Goal: Book appointment/travel/reservation

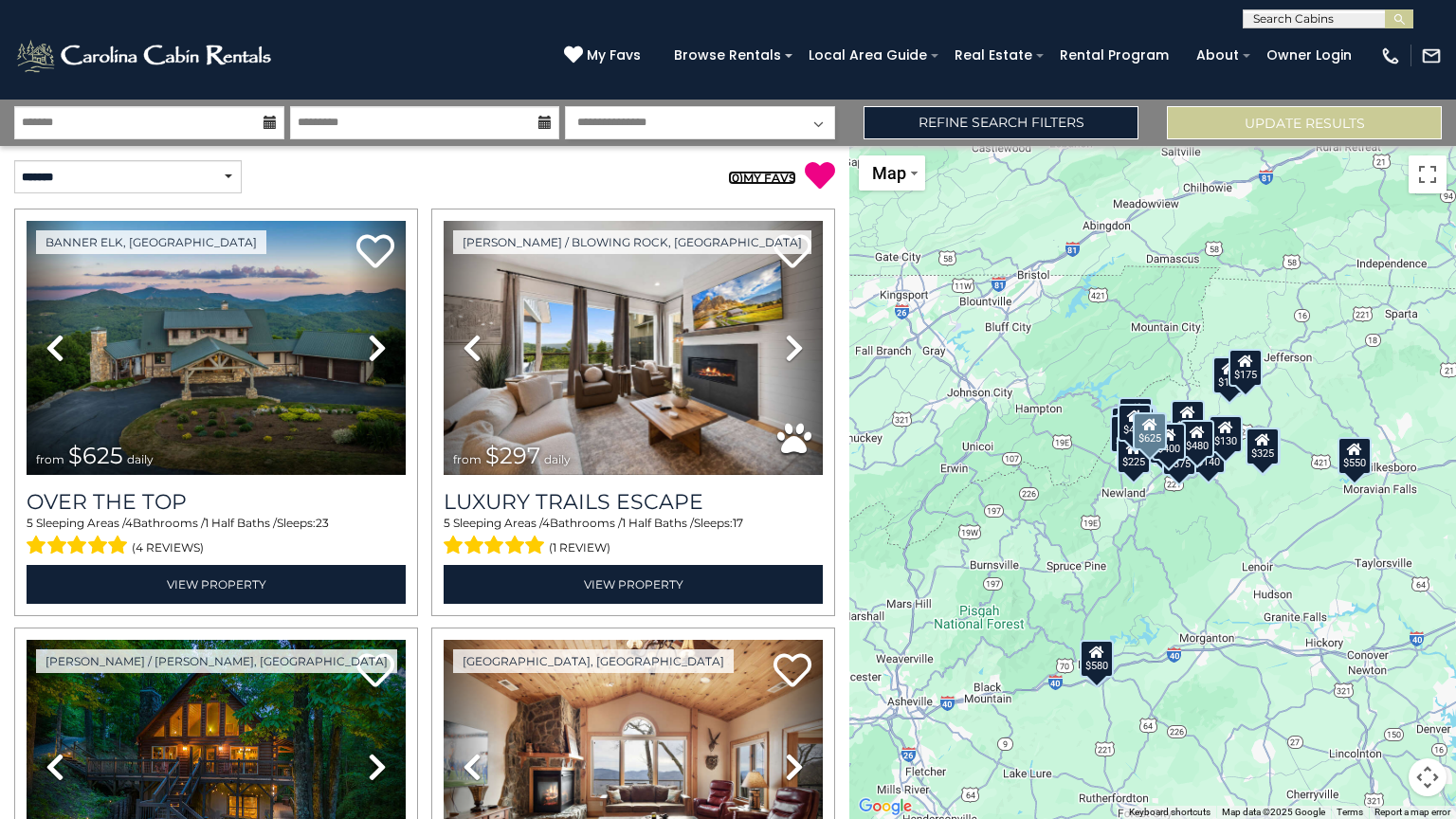
click at [753, 177] on link "( 0 ) MY FAVS" at bounding box center [762, 177] width 69 height 14
